Goal: Task Accomplishment & Management: Complete application form

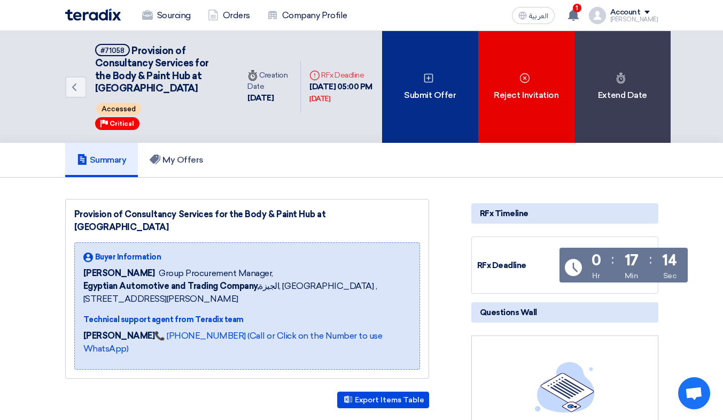
click at [452, 77] on div "Submit Offer" at bounding box center [430, 87] width 96 height 112
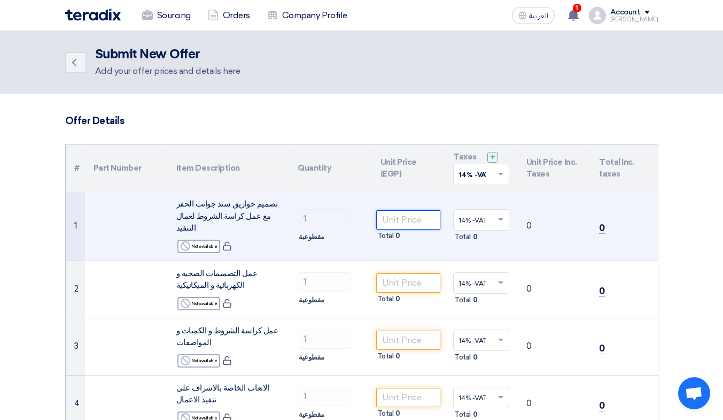
click at [413, 212] on input "number" at bounding box center [408, 219] width 65 height 19
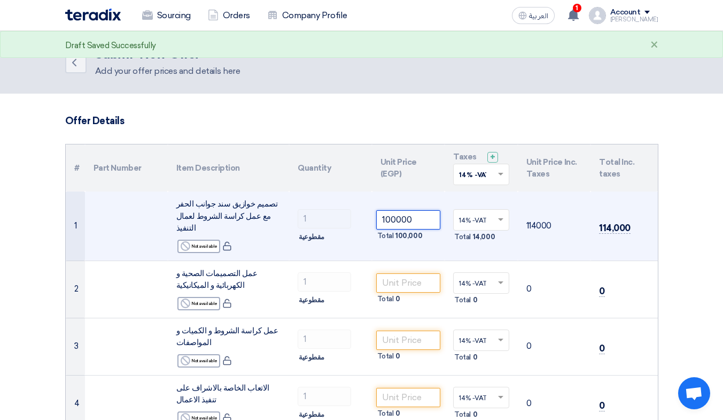
type input "100000"
click at [497, 215] on span at bounding box center [502, 220] width 13 height 10
click at [498, 215] on span at bounding box center [502, 220] width 13 height 10
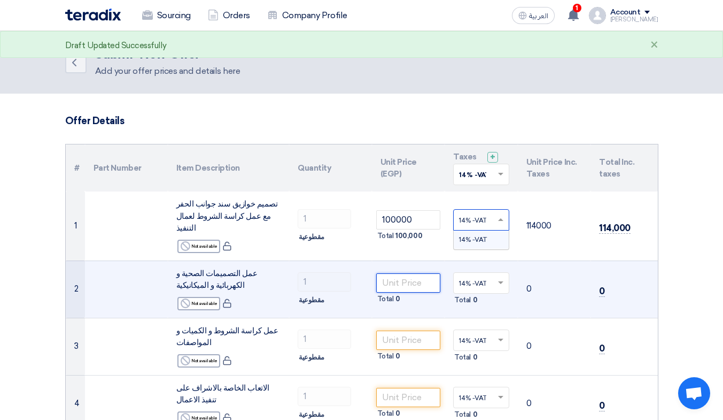
click at [409, 273] on input "number" at bounding box center [408, 282] width 65 height 19
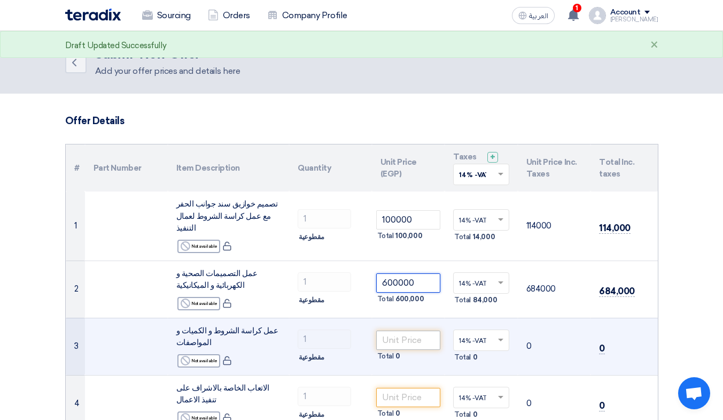
type input "600000"
click at [409, 330] on input "number" at bounding box center [408, 339] width 65 height 19
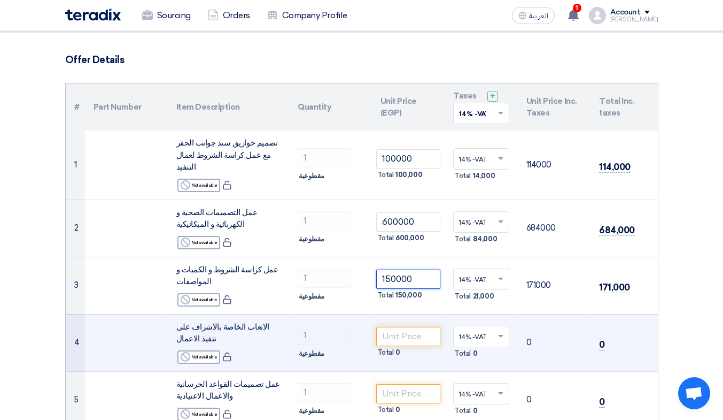
scroll to position [71, 0]
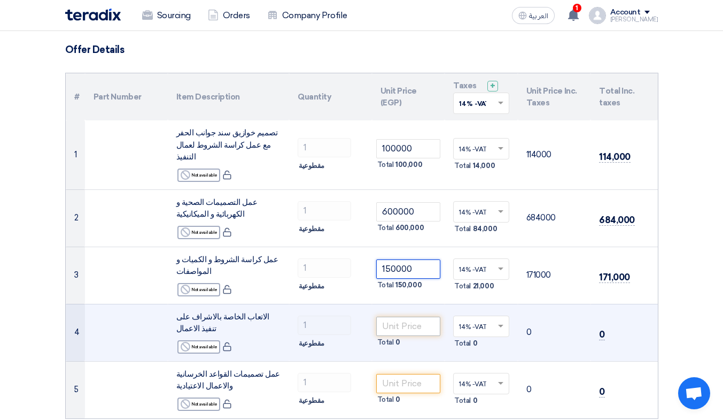
type input "150000"
click at [411, 317] on input "number" at bounding box center [408, 326] width 65 height 19
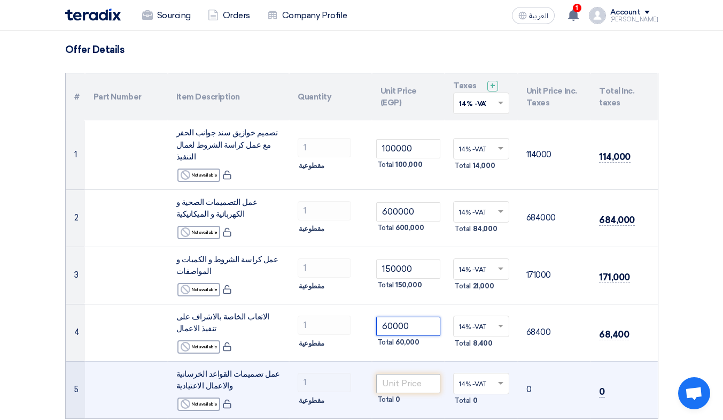
type input "60000"
click at [410, 374] on input "number" at bounding box center [408, 383] width 65 height 19
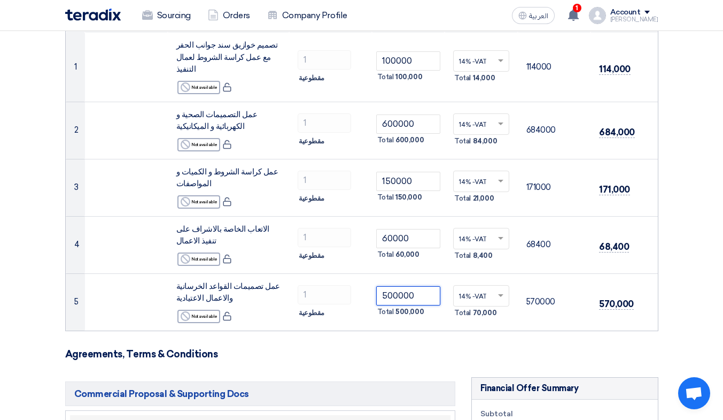
scroll to position [285, 0]
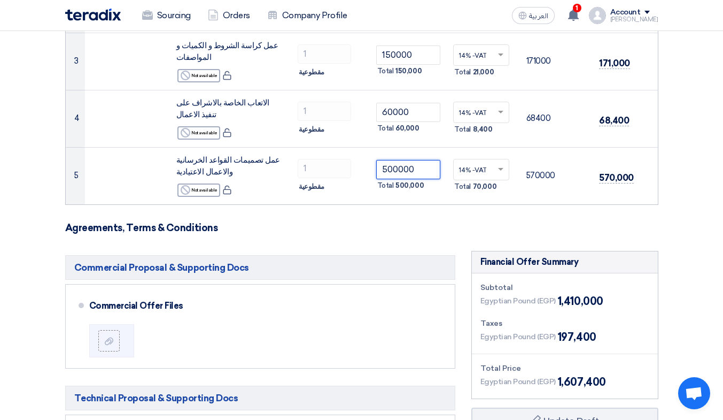
type input "500000"
click at [353, 222] on h3 "Agreements, Terms & Conditions" at bounding box center [362, 228] width 594 height 12
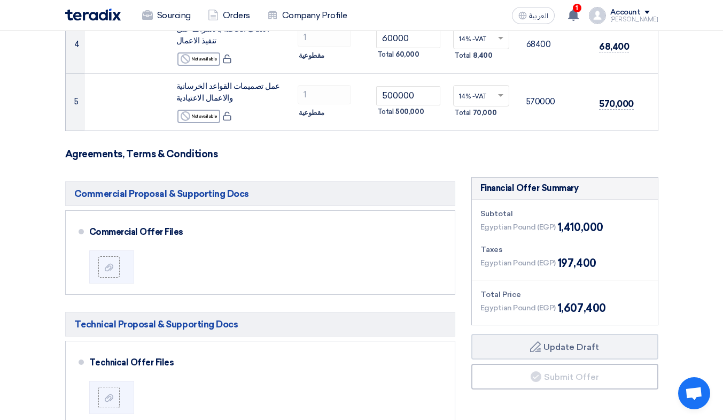
scroll to position [428, 0]
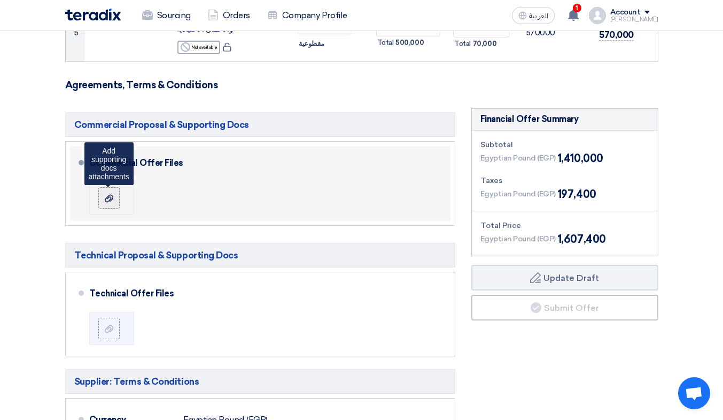
click at [106, 193] on div at bounding box center [109, 198] width 13 height 11
click at [0, 0] on input "file" at bounding box center [0, 0] width 0 height 0
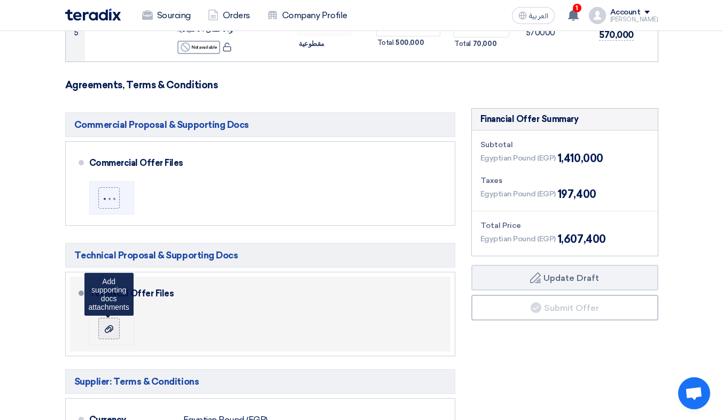
click at [114, 323] on div at bounding box center [109, 328] width 13 height 11
click at [0, 0] on input "file" at bounding box center [0, 0] width 0 height 0
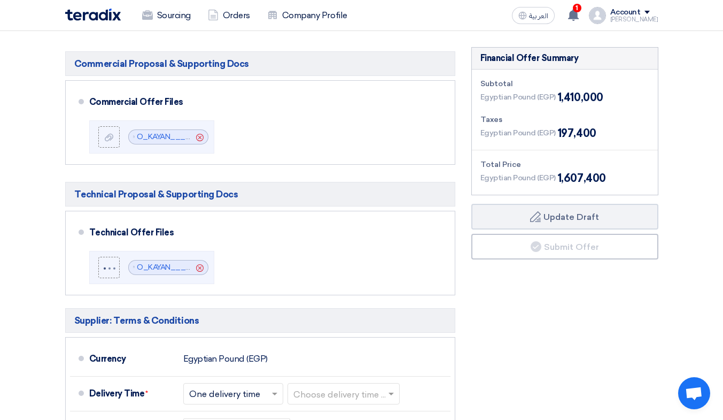
scroll to position [499, 0]
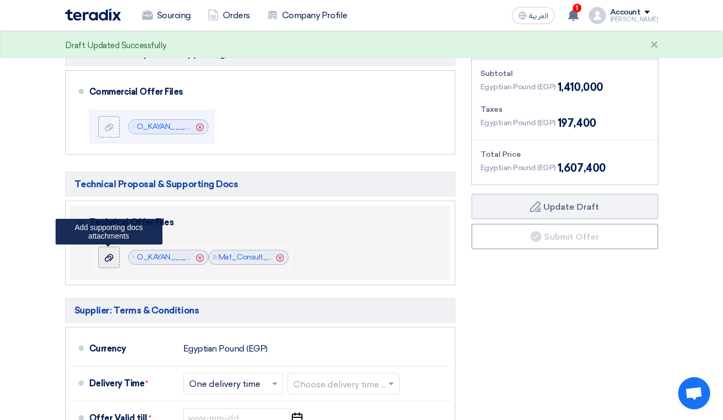
click at [108, 253] on use at bounding box center [109, 256] width 9 height 7
click at [0, 0] on input "file" at bounding box center [0, 0] width 0 height 0
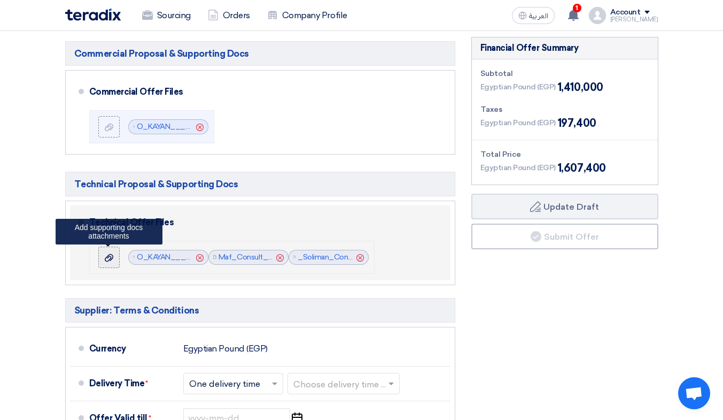
click at [111, 253] on use at bounding box center [109, 256] width 9 height 7
click at [0, 0] on input "file" at bounding box center [0, 0] width 0 height 0
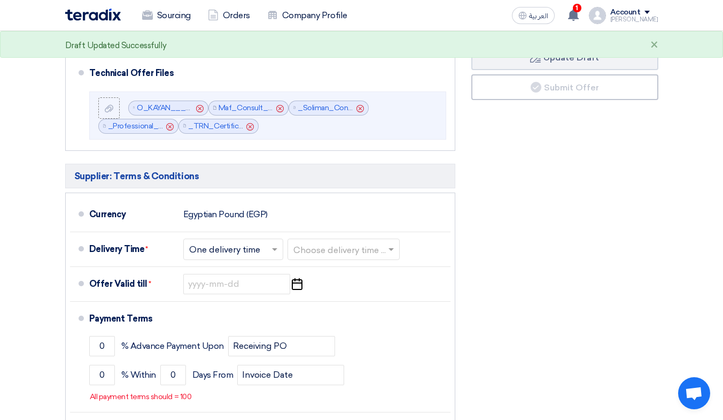
scroll to position [713, 0]
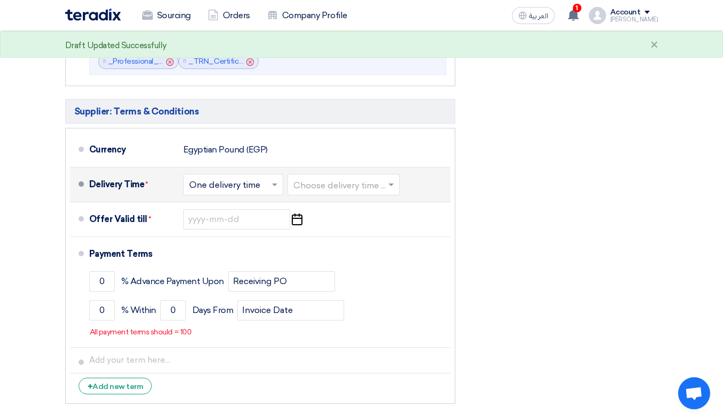
click at [272, 179] on span at bounding box center [276, 184] width 13 height 11
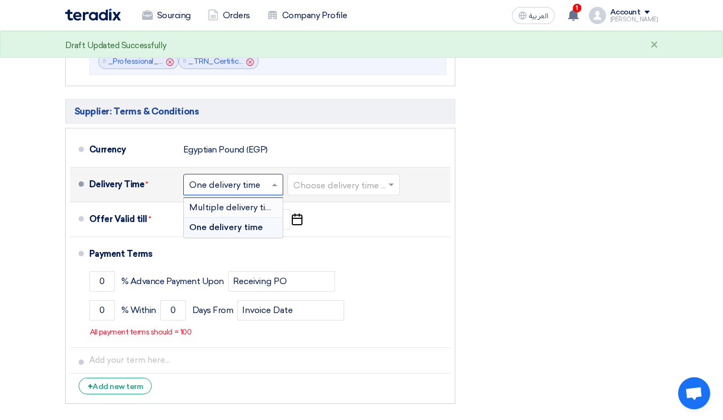
click at [248, 202] on span "Multiple delivery times" at bounding box center [235, 207] width 93 height 10
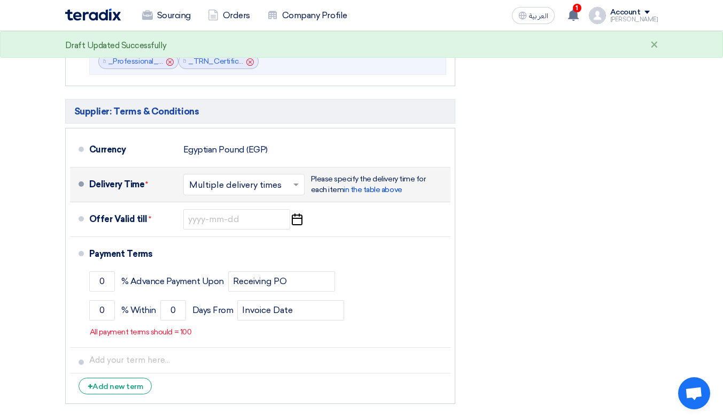
scroll to position [725, 0]
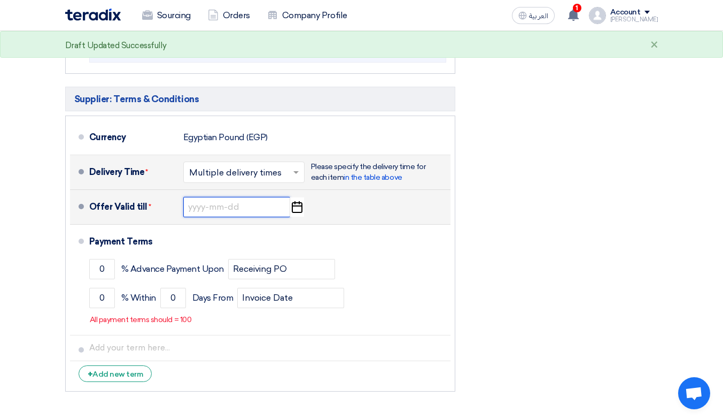
click at [257, 208] on input at bounding box center [236, 207] width 107 height 20
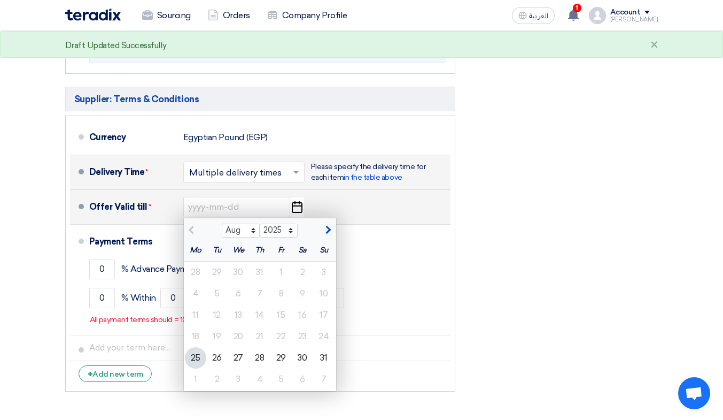
click at [330, 233] on button "button" at bounding box center [327, 229] width 18 height 11
select select "9"
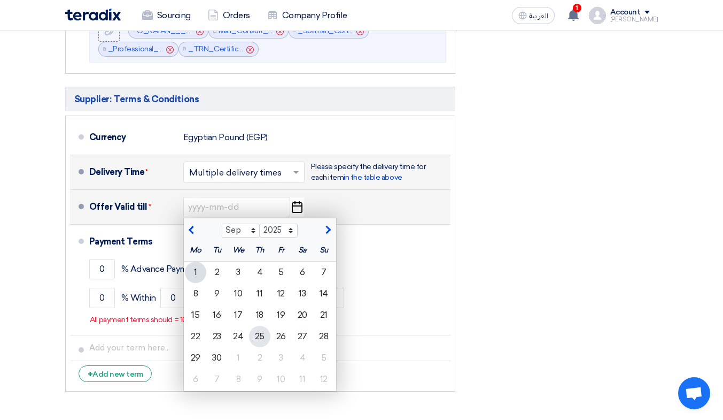
click at [257, 337] on div "25" at bounding box center [259, 336] width 21 height 21
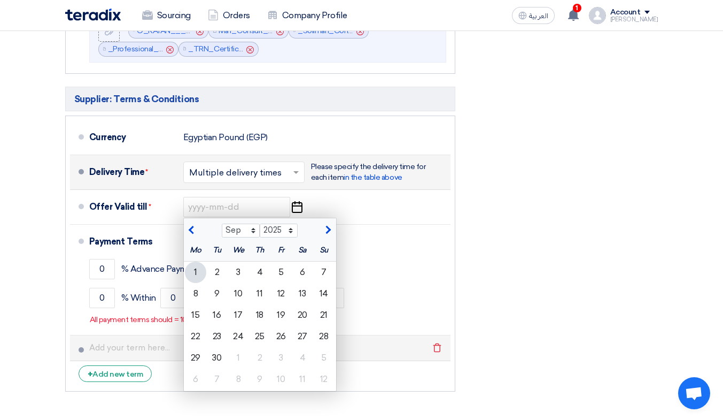
type input "[DATE]"
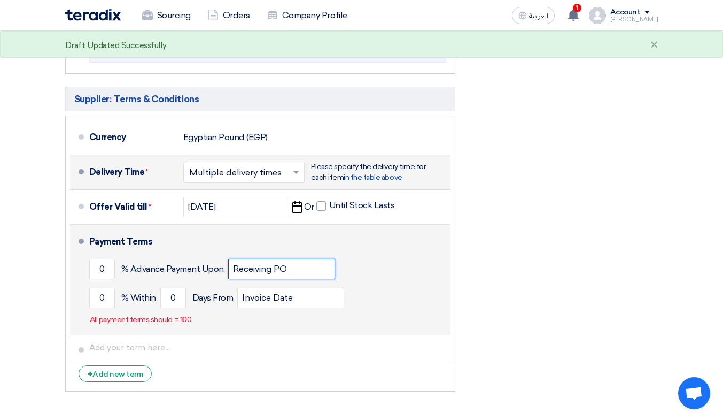
click at [305, 273] on input "Receiving PO" at bounding box center [281, 269] width 107 height 20
click at [102, 268] on input "0" at bounding box center [102, 269] width 26 height 20
click at [99, 267] on input "0" at bounding box center [102, 269] width 26 height 20
type input "25"
drag, startPoint x: 107, startPoint y: 300, endPoint x: 96, endPoint y: 297, distance: 11.2
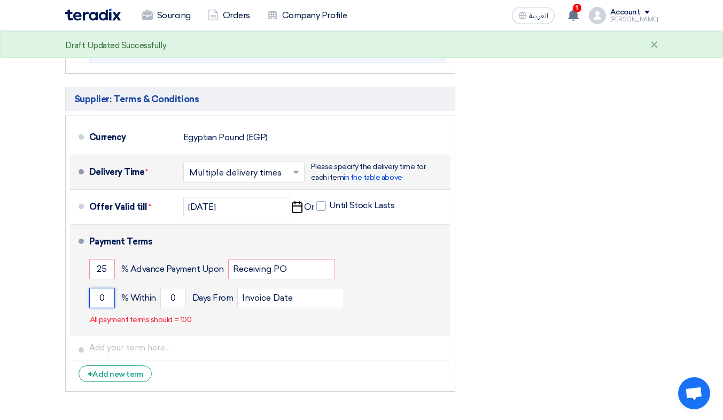
click at [96, 297] on input "0" at bounding box center [102, 298] width 26 height 20
type input "75"
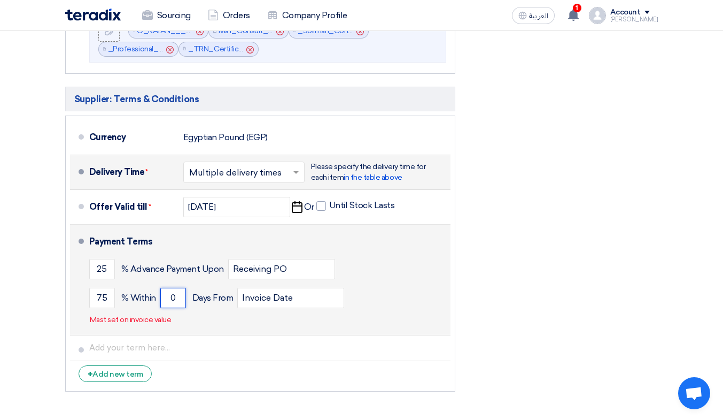
drag, startPoint x: 174, startPoint y: 299, endPoint x: 184, endPoint y: 302, distance: 10.0
click at [184, 302] on input "0" at bounding box center [173, 298] width 26 height 20
click at [263, 299] on input "Invoice Date" at bounding box center [290, 298] width 107 height 20
click at [296, 303] on input "Invoice Date" at bounding box center [290, 298] width 107 height 20
click at [309, 301] on input "Invoice Date" at bounding box center [290, 298] width 107 height 20
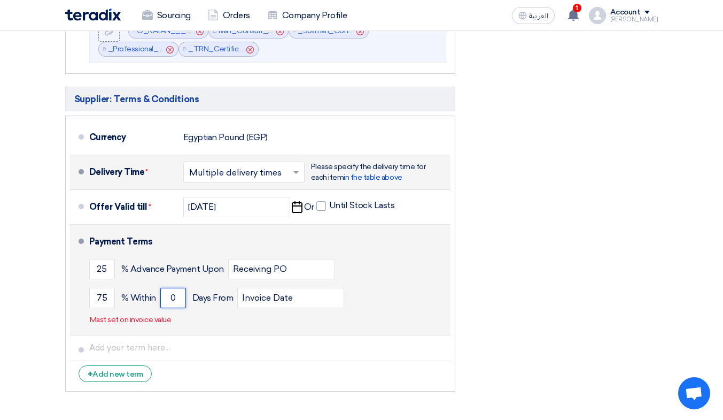
drag, startPoint x: 173, startPoint y: 299, endPoint x: 180, endPoint y: 302, distance: 7.3
click at [180, 302] on input "0" at bounding box center [173, 298] width 26 height 20
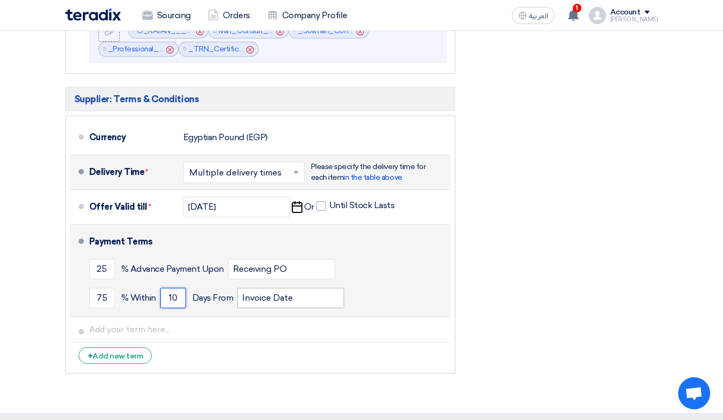
type input "10"
click at [296, 300] on input "Invoice Date" at bounding box center [290, 298] width 107 height 20
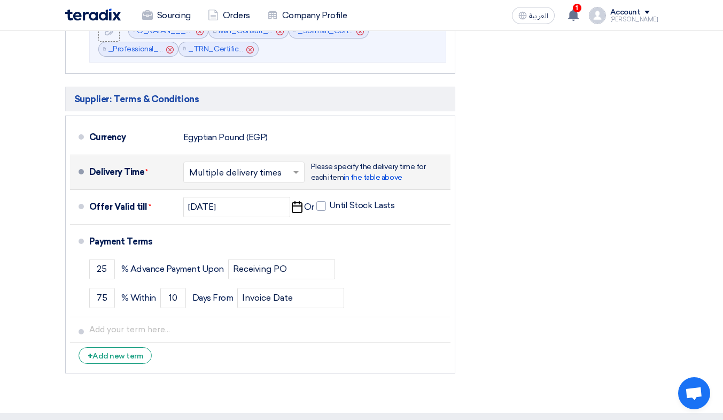
click at [472, 291] on div "Financial Offer Summary Subtotal Egyptian Pound (EGP) 1,410,000 Taxes Draft" at bounding box center [565, 95] width 203 height 568
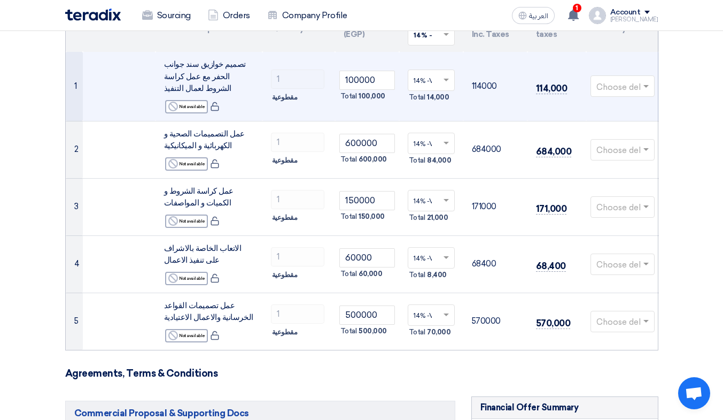
scroll to position [142, 0]
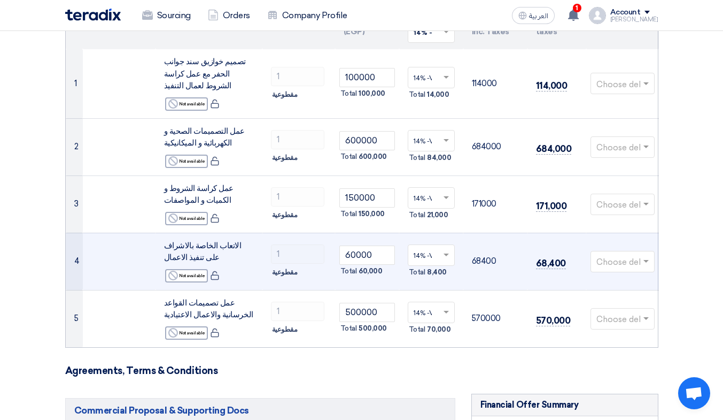
click at [641, 259] on div at bounding box center [622, 261] width 63 height 18
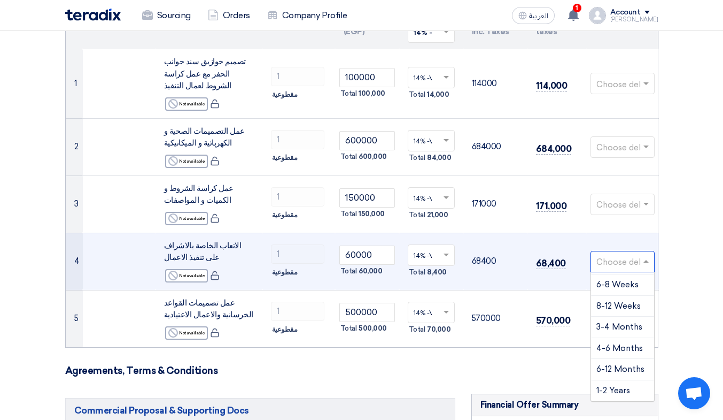
scroll to position [0, 0]
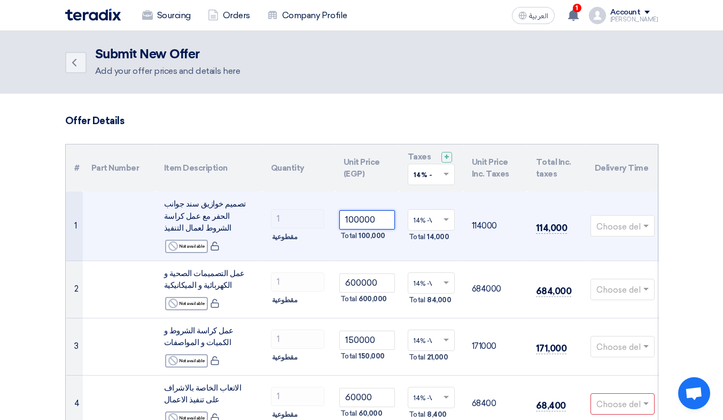
click at [352, 219] on input "100000" at bounding box center [368, 219] width 56 height 19
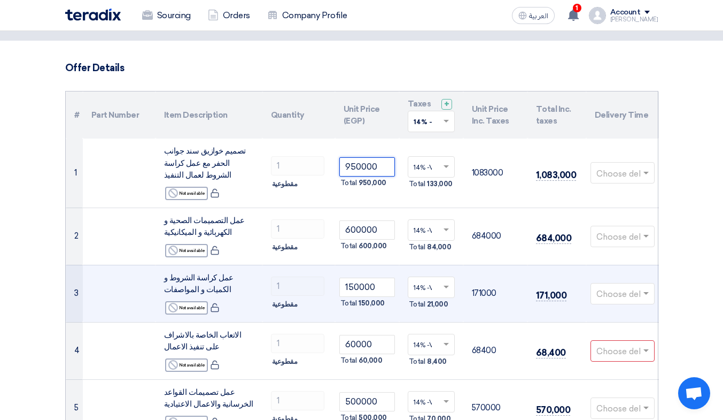
scroll to position [71, 0]
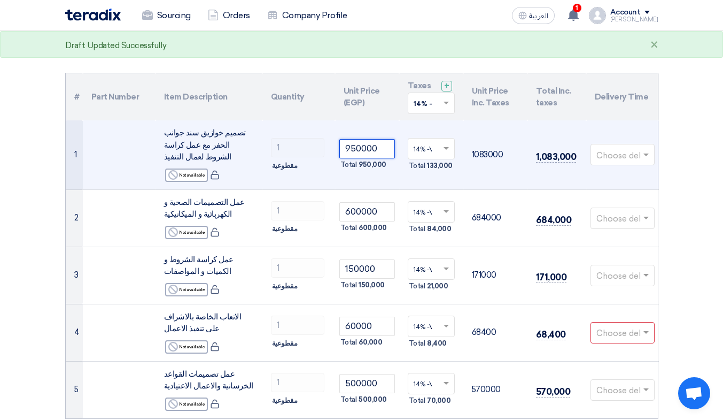
click at [384, 145] on input "950000" at bounding box center [368, 148] width 56 height 19
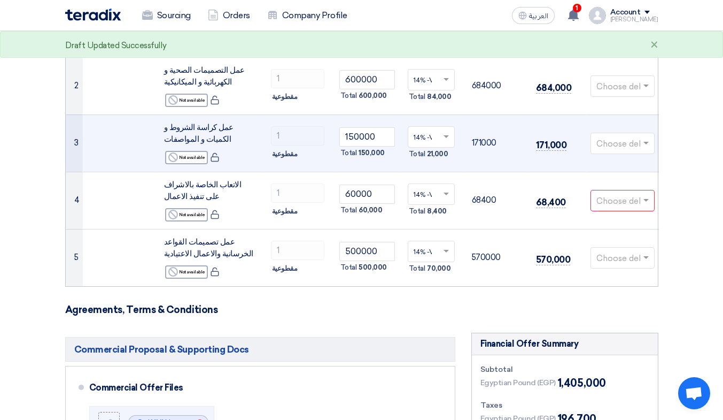
scroll to position [214, 0]
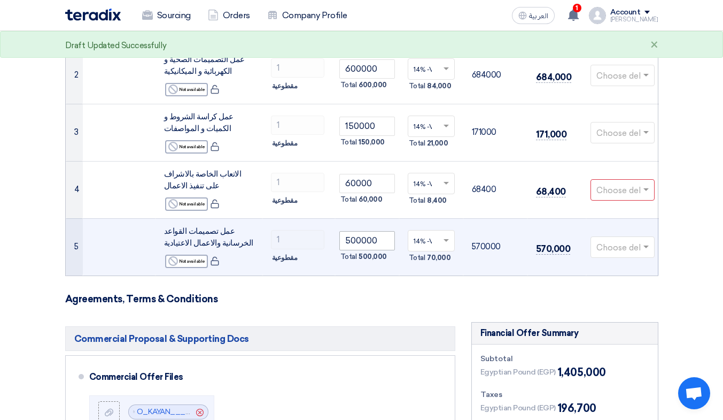
type input "95000"
click at [355, 244] on input "500000" at bounding box center [368, 240] width 56 height 19
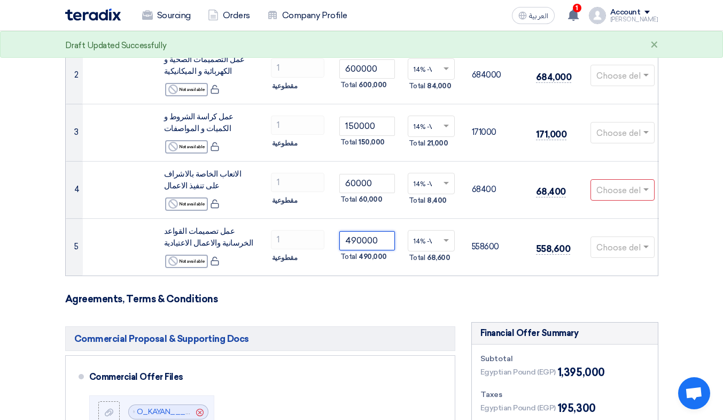
type input "490000"
click at [392, 287] on form "Offer Details # Part Number Item Description Quantity Unit Price (EGP) Taxes + …" at bounding box center [362, 395] width 594 height 989
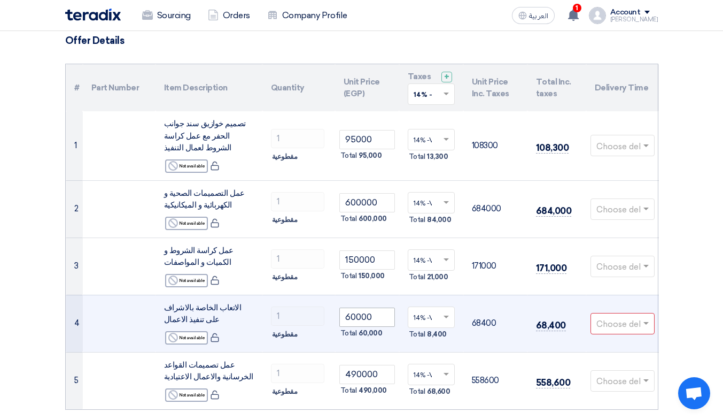
scroll to position [71, 0]
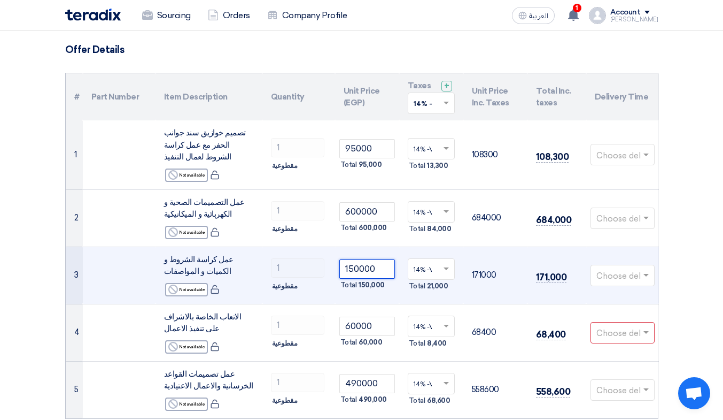
click at [353, 269] on input "150000" at bounding box center [368, 268] width 56 height 19
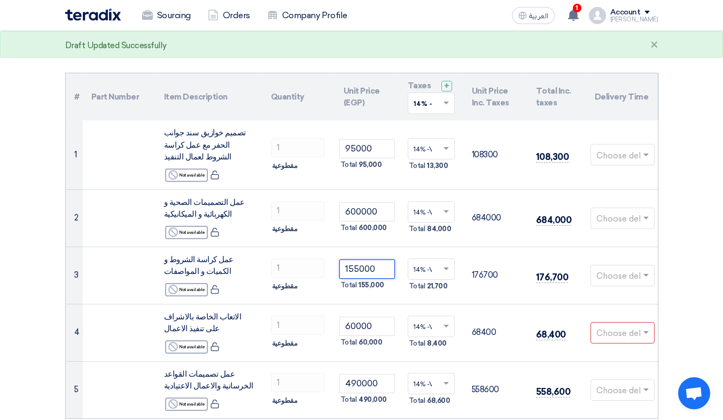
type input "155000"
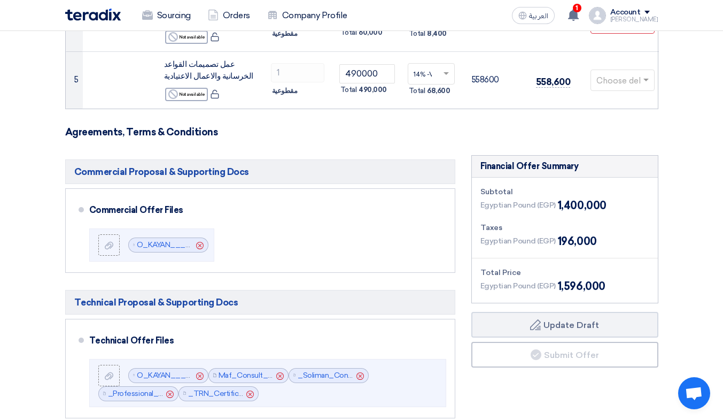
scroll to position [391, 0]
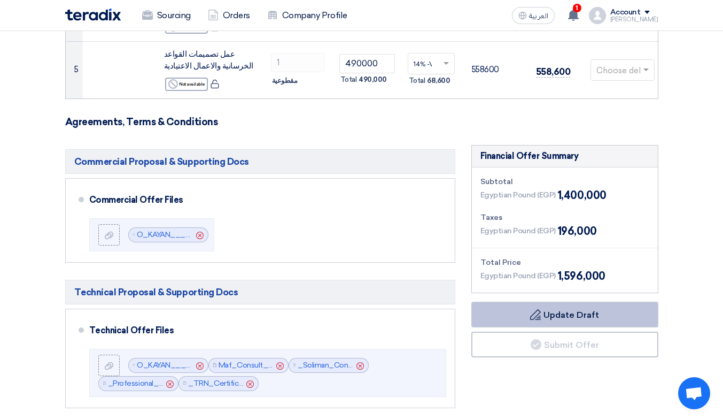
click at [554, 311] on button "Draft Update Draft" at bounding box center [565, 315] width 187 height 26
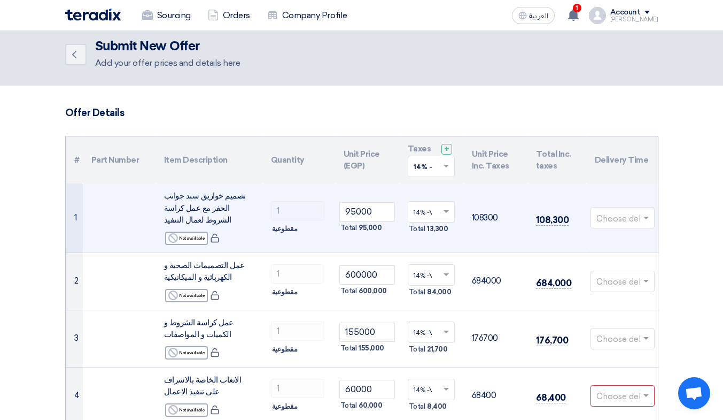
scroll to position [0, 0]
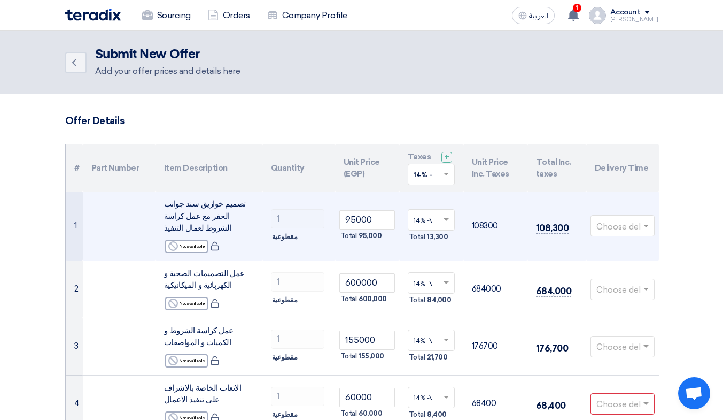
click at [639, 226] on div at bounding box center [622, 226] width 63 height 18
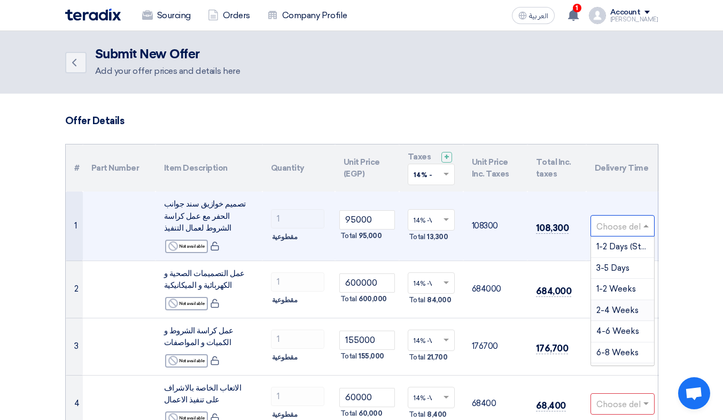
click at [619, 307] on span "2-4 Weeks" at bounding box center [618, 310] width 42 height 10
click at [642, 228] on span at bounding box center [647, 226] width 13 height 12
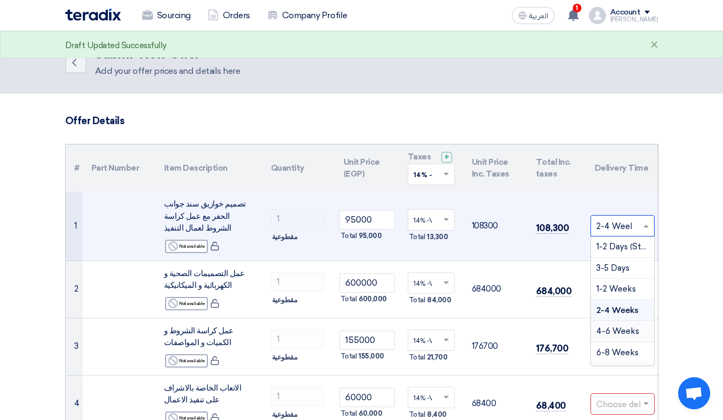
click at [624, 326] on span "4-6 Weeks" at bounding box center [618, 331] width 43 height 10
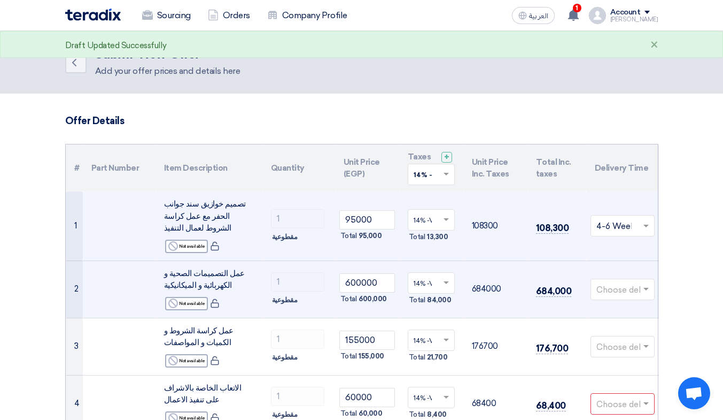
click at [635, 283] on input "text" at bounding box center [618, 290] width 42 height 18
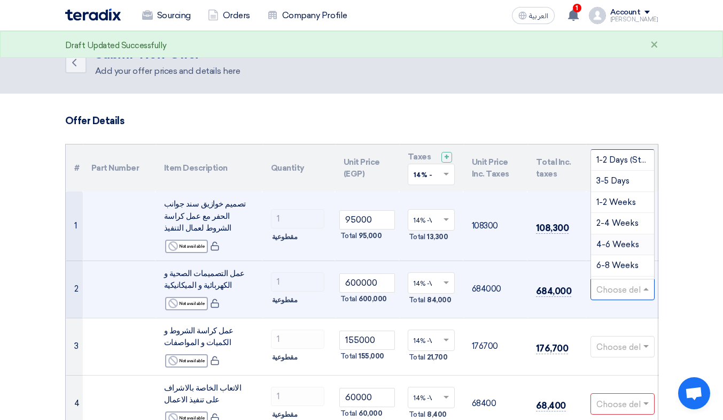
click at [623, 240] on span "4-6 Weeks" at bounding box center [618, 245] width 43 height 10
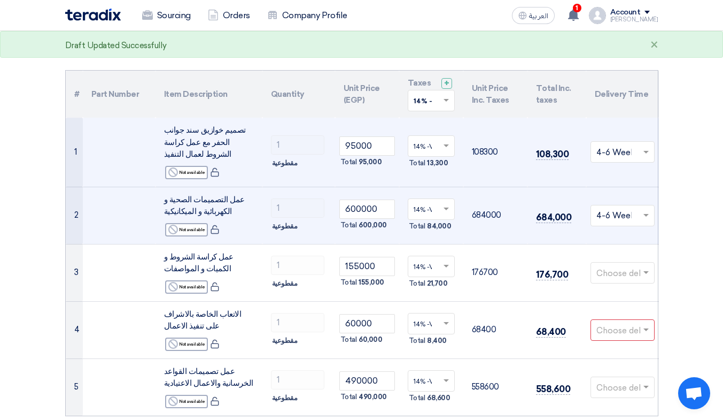
scroll to position [142, 0]
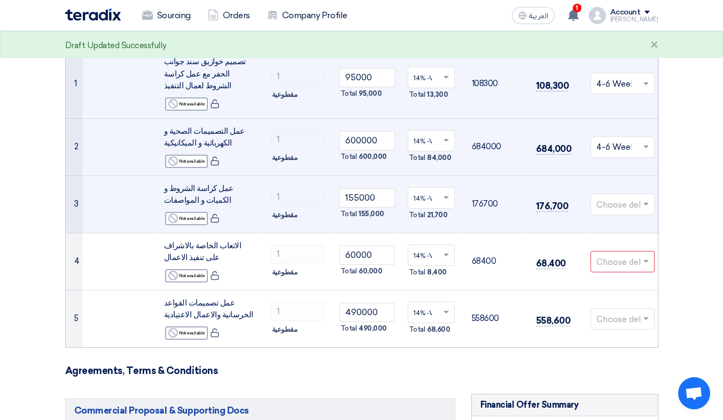
click at [633, 202] on input "text" at bounding box center [618, 205] width 42 height 18
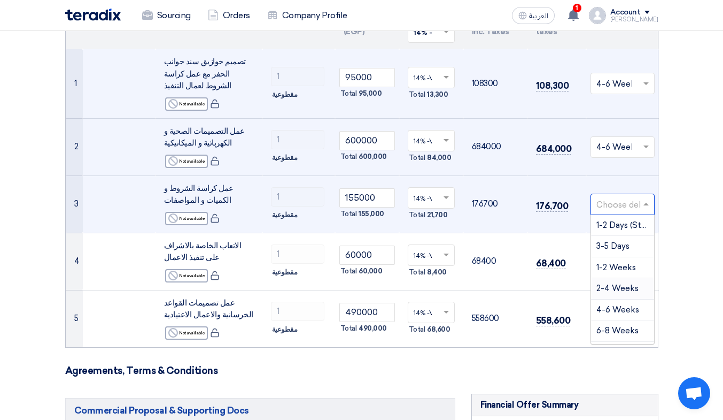
click at [620, 287] on span "2-4 Weeks" at bounding box center [618, 288] width 42 height 10
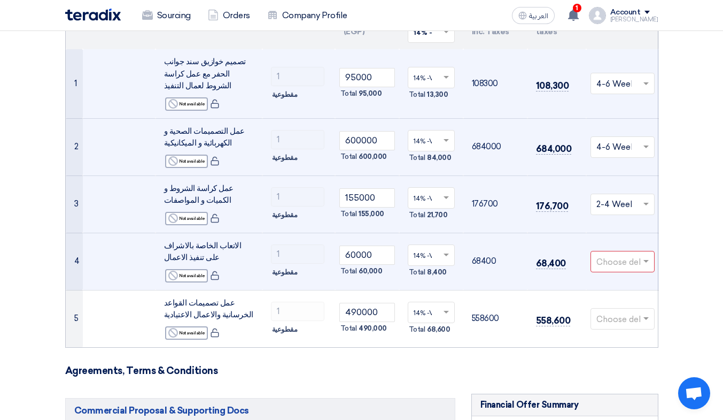
click at [634, 258] on input "text" at bounding box center [618, 262] width 42 height 18
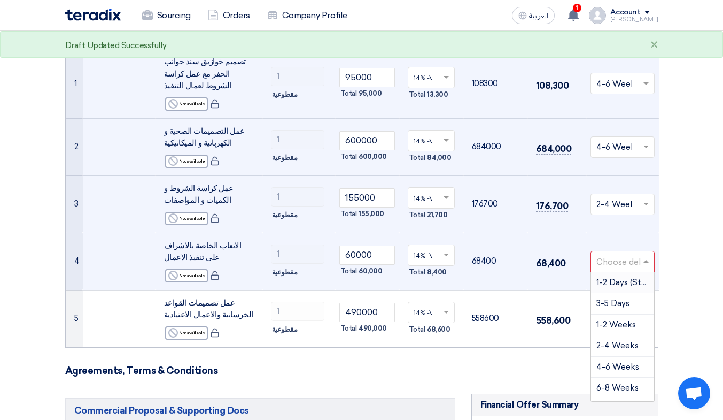
click at [626, 280] on span "1-2 Days (Stock)" at bounding box center [628, 283] width 62 height 10
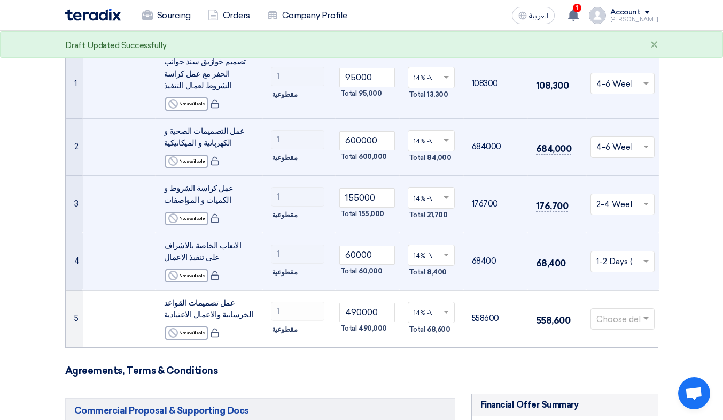
click at [638, 261] on div at bounding box center [622, 261] width 63 height 18
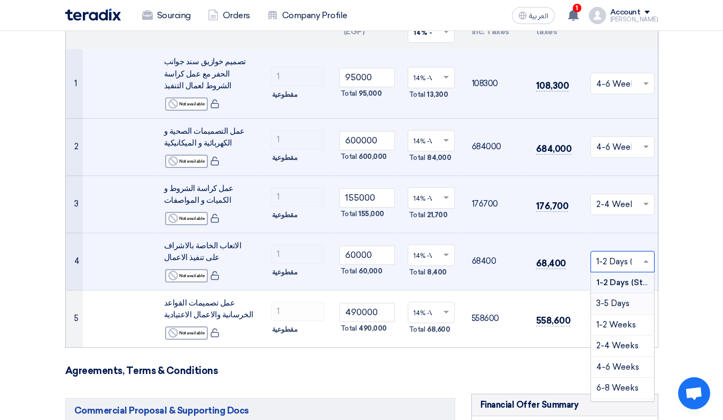
click at [618, 303] on span "3-5 Days" at bounding box center [613, 303] width 33 height 10
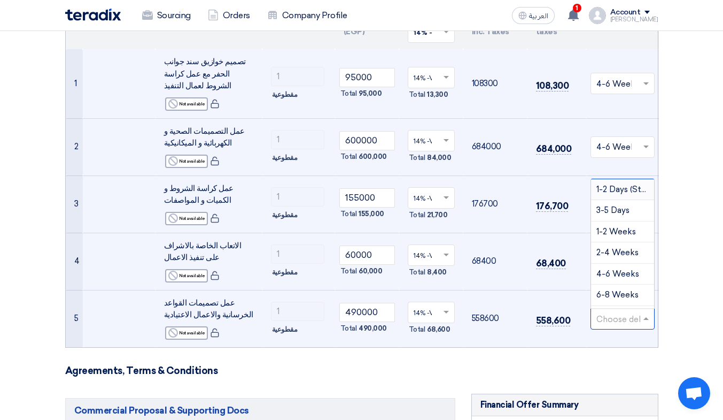
click at [633, 319] on input "text" at bounding box center [618, 320] width 42 height 18
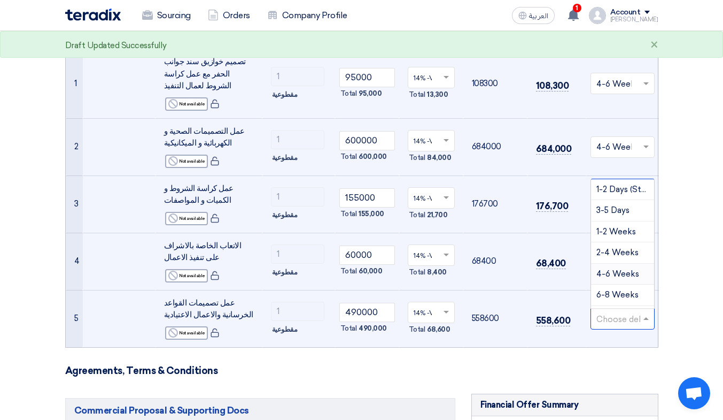
click at [619, 271] on span "4-6 Weeks" at bounding box center [618, 274] width 43 height 10
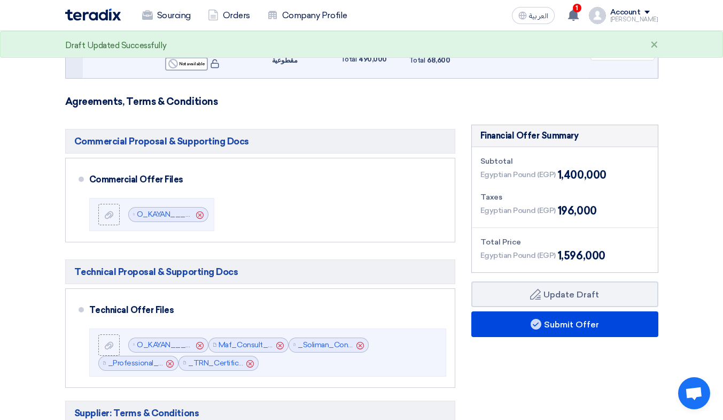
scroll to position [428, 0]
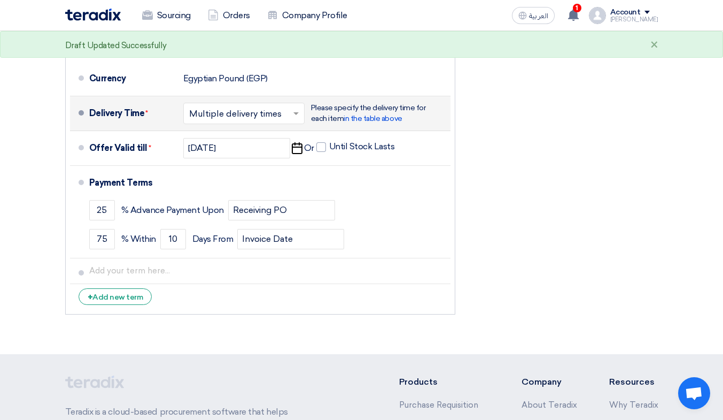
click at [558, 307] on div "Financial Offer Summary Subtotal Egyptian Pound (EGP) 1,400,000 Taxes Draft" at bounding box center [565, 36] width 203 height 568
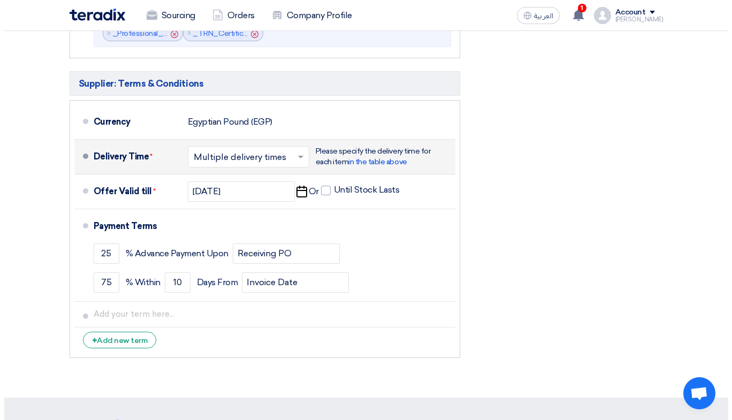
scroll to position [570, 0]
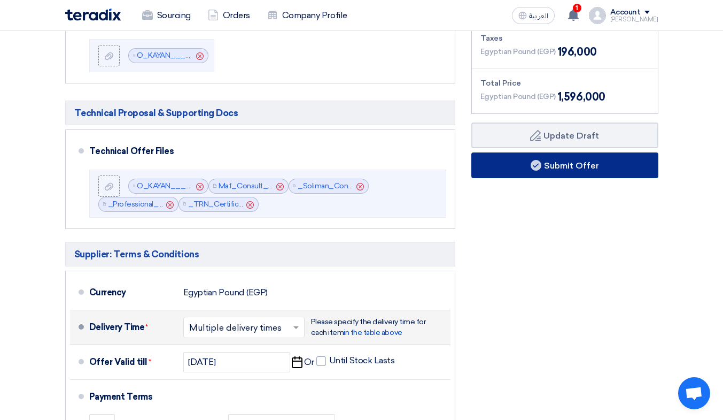
click at [585, 162] on button "Submit Offer" at bounding box center [565, 165] width 187 height 26
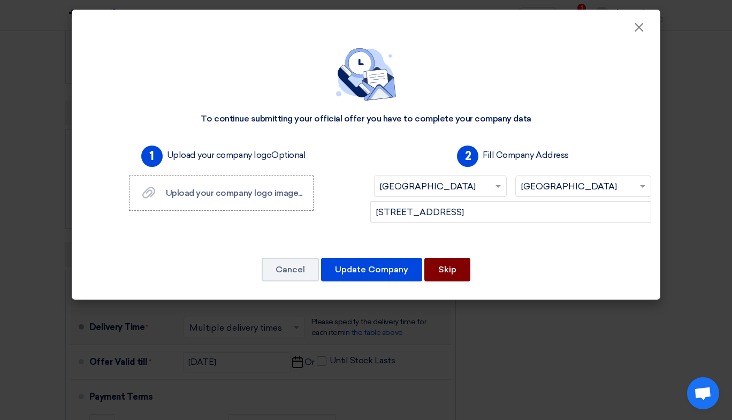
click at [454, 268] on button "Skip" at bounding box center [447, 270] width 46 height 24
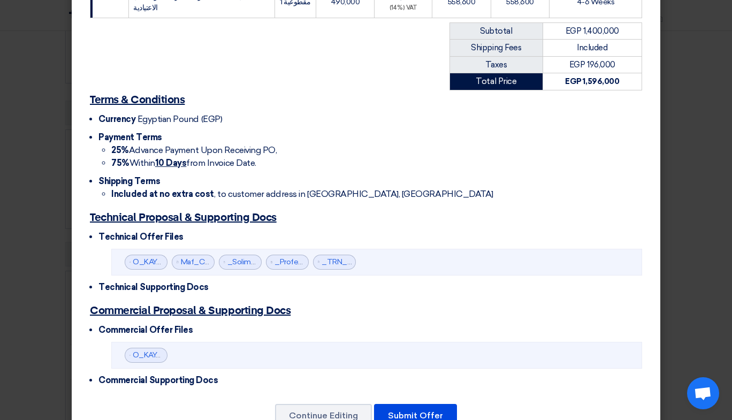
scroll to position [366, 0]
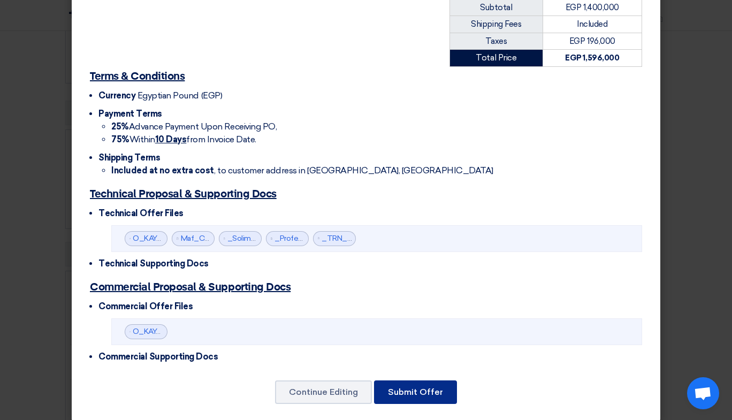
drag, startPoint x: 417, startPoint y: 383, endPoint x: 410, endPoint y: 383, distance: 7.5
click at [410, 383] on button "Submit Offer" at bounding box center [415, 392] width 83 height 24
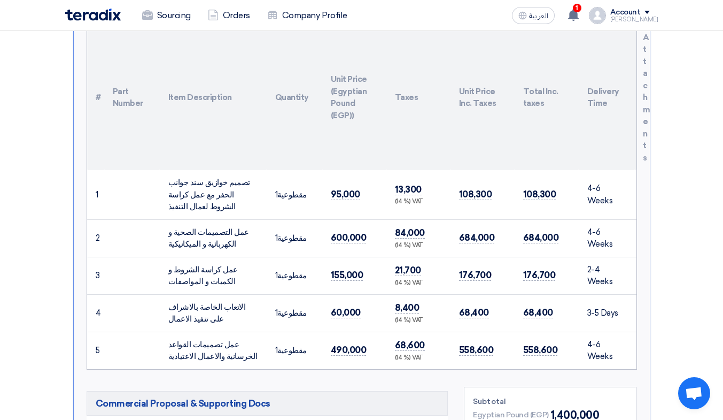
scroll to position [679, 0]
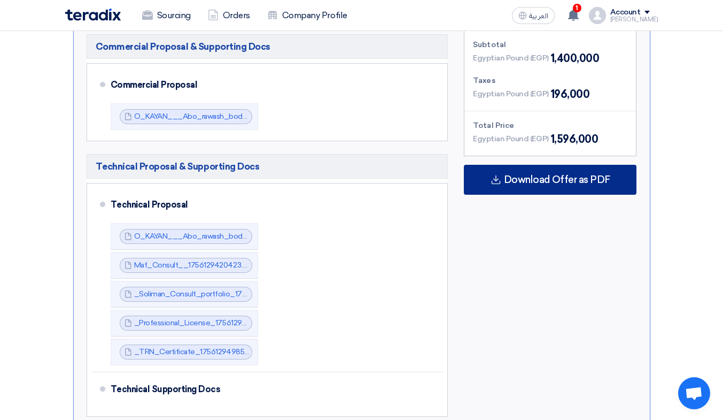
click at [557, 184] on span "Download Offer as PDF" at bounding box center [557, 180] width 106 height 10
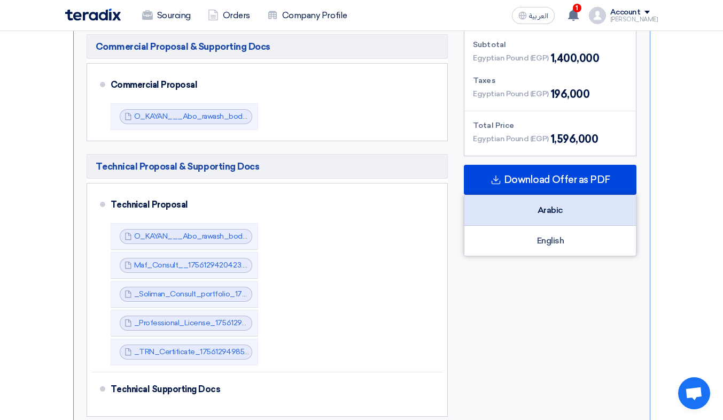
click at [540, 209] on div "Arabic" at bounding box center [551, 210] width 172 height 30
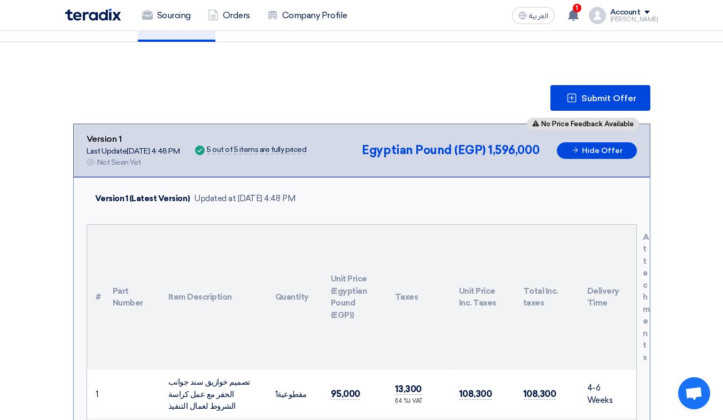
scroll to position [0, 0]
